Goal: Find specific fact

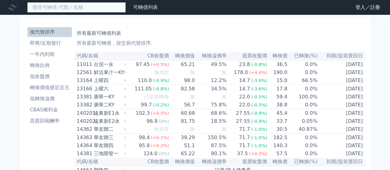
click at [42, 9] on input at bounding box center [76, 7] width 99 height 10
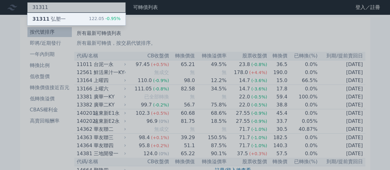
type input "31311"
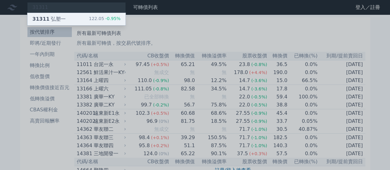
click at [46, 18] on span "31311" at bounding box center [40, 19] width 17 height 6
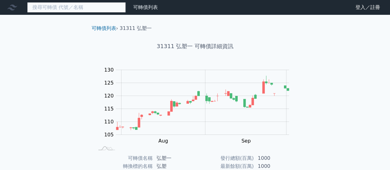
click at [58, 9] on input at bounding box center [76, 7] width 99 height 10
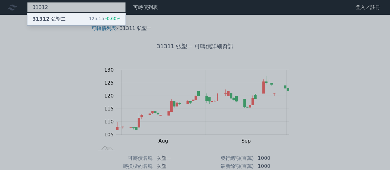
type input "31312"
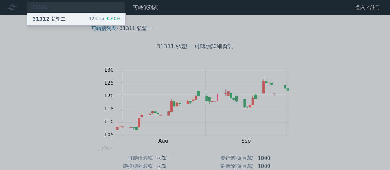
click at [57, 19] on div "31312 弘塑二" at bounding box center [48, 18] width 33 height 7
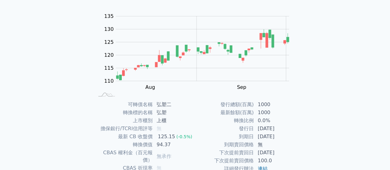
scroll to position [115, 0]
